Goal: Transaction & Acquisition: Purchase product/service

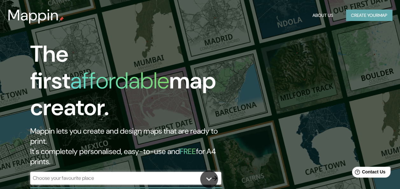
click at [364, 17] on button "Create your map" at bounding box center [369, 16] width 46 height 12
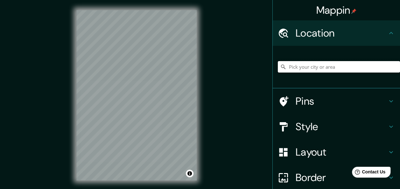
click at [311, 72] on input "Pick your city or area" at bounding box center [339, 66] width 122 height 11
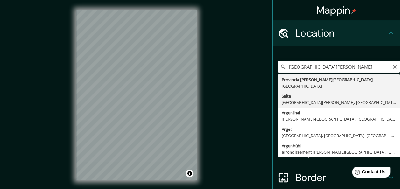
type input "Salta, [GEOGRAPHIC_DATA][PERSON_NAME], [GEOGRAPHIC_DATA]"
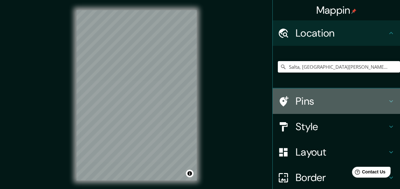
click at [299, 101] on h4 "Pins" at bounding box center [341, 101] width 92 height 13
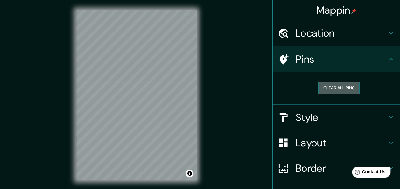
click at [332, 90] on button "Clear all pins" at bounding box center [338, 88] width 41 height 12
click at [330, 86] on button "Clear all pins" at bounding box center [338, 88] width 41 height 12
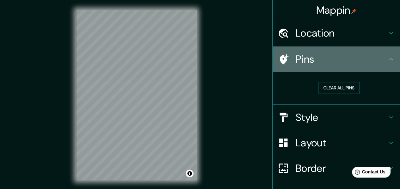
click at [303, 66] on h4 "Pins" at bounding box center [341, 59] width 92 height 13
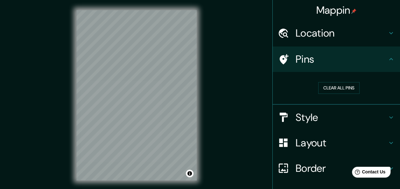
drag, startPoint x: 221, startPoint y: 54, endPoint x: 236, endPoint y: 87, distance: 36.3
click at [236, 87] on div "Mappin Location [GEOGRAPHIC_DATA], [GEOGRAPHIC_DATA][PERSON_NAME], [GEOGRAPHIC_…" at bounding box center [200, 100] width 400 height 201
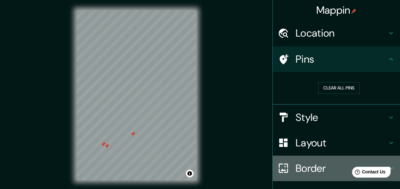
click at [295, 164] on h4 "Border" at bounding box center [341, 168] width 92 height 13
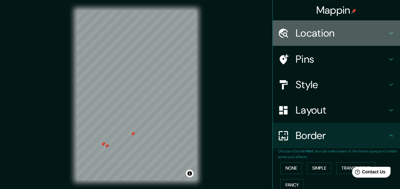
click at [364, 25] on div "Location" at bounding box center [336, 32] width 127 height 25
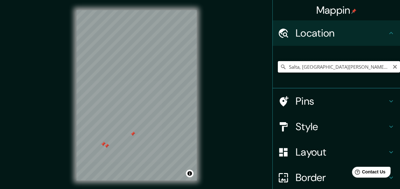
click at [344, 63] on input "Salta, [GEOGRAPHIC_DATA][PERSON_NAME], [GEOGRAPHIC_DATA]" at bounding box center [339, 66] width 122 height 11
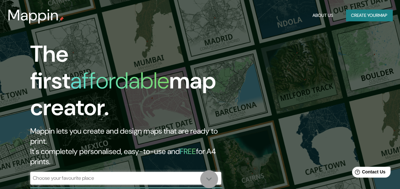
click at [212, 179] on icon at bounding box center [208, 178] width 11 height 11
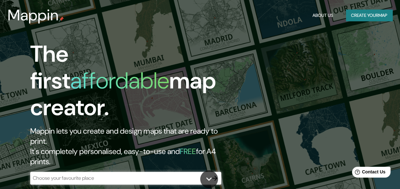
click at [111, 126] on h2 "Mappin lets you create and design maps that are ready to print. It's completely…" at bounding box center [130, 146] width 200 height 41
click at [359, 14] on button "Create your map" at bounding box center [369, 16] width 46 height 12
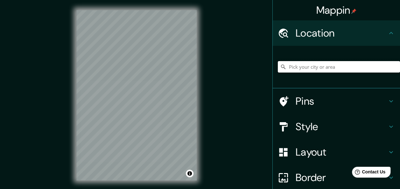
click at [291, 69] on input "Pick your city or area" at bounding box center [339, 66] width 122 height 11
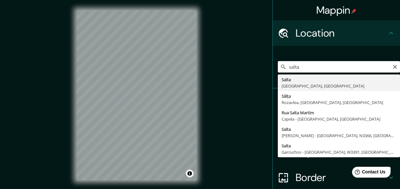
type input "Salta, [GEOGRAPHIC_DATA][PERSON_NAME], [GEOGRAPHIC_DATA]"
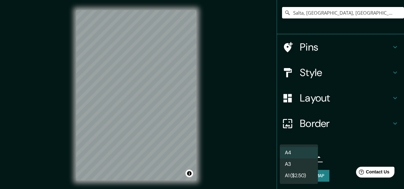
click at [303, 160] on body "Mappin Location Salta, Provincia de Salta, Argentina Pins Style Layout Border C…" at bounding box center [202, 94] width 404 height 189
click at [299, 154] on li "A4" at bounding box center [299, 152] width 38 height 11
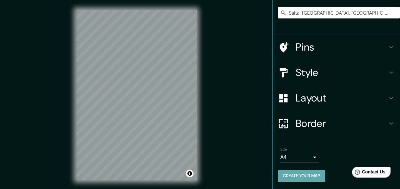
click at [303, 177] on button "Create your map" at bounding box center [301, 176] width 47 height 12
click at [297, 97] on h4 "Layout" at bounding box center [341, 98] width 92 height 13
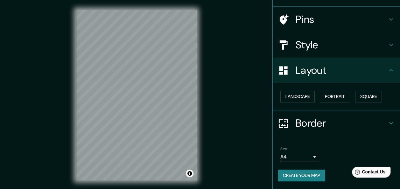
scroll to position [39, 0]
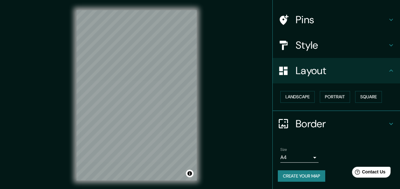
click at [311, 137] on ul "Location Salta, Provincia de Salta, Argentina Pins Style Layout Landscape Portr…" at bounding box center [336, 85] width 127 height 208
click at [308, 129] on h4 "Border" at bounding box center [341, 123] width 92 height 13
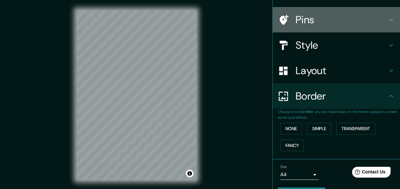
click at [297, 29] on div "Pins" at bounding box center [336, 19] width 127 height 25
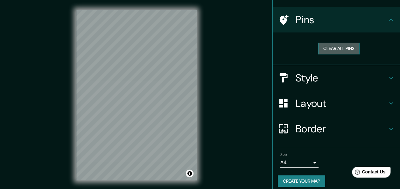
click at [324, 45] on button "Clear all pins" at bounding box center [338, 49] width 41 height 12
